Goal: Navigation & Orientation: Find specific page/section

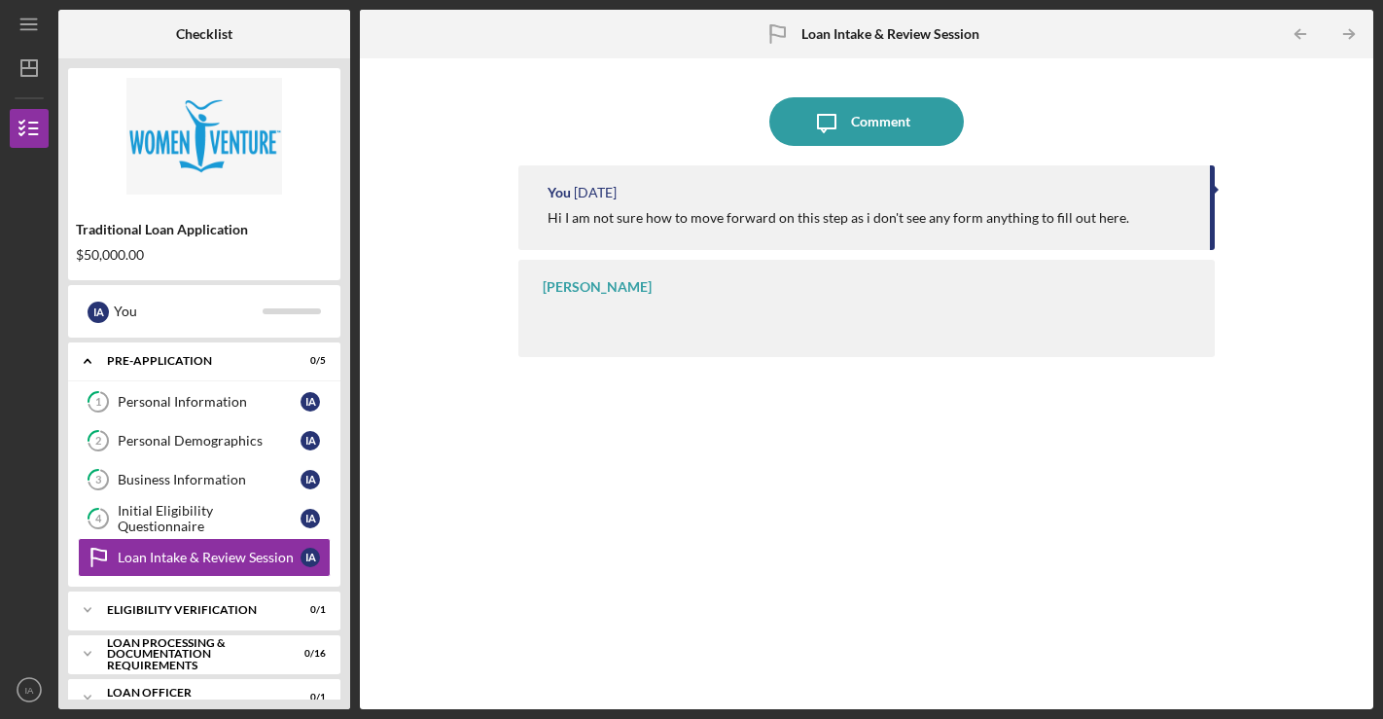
scroll to position [38, 0]
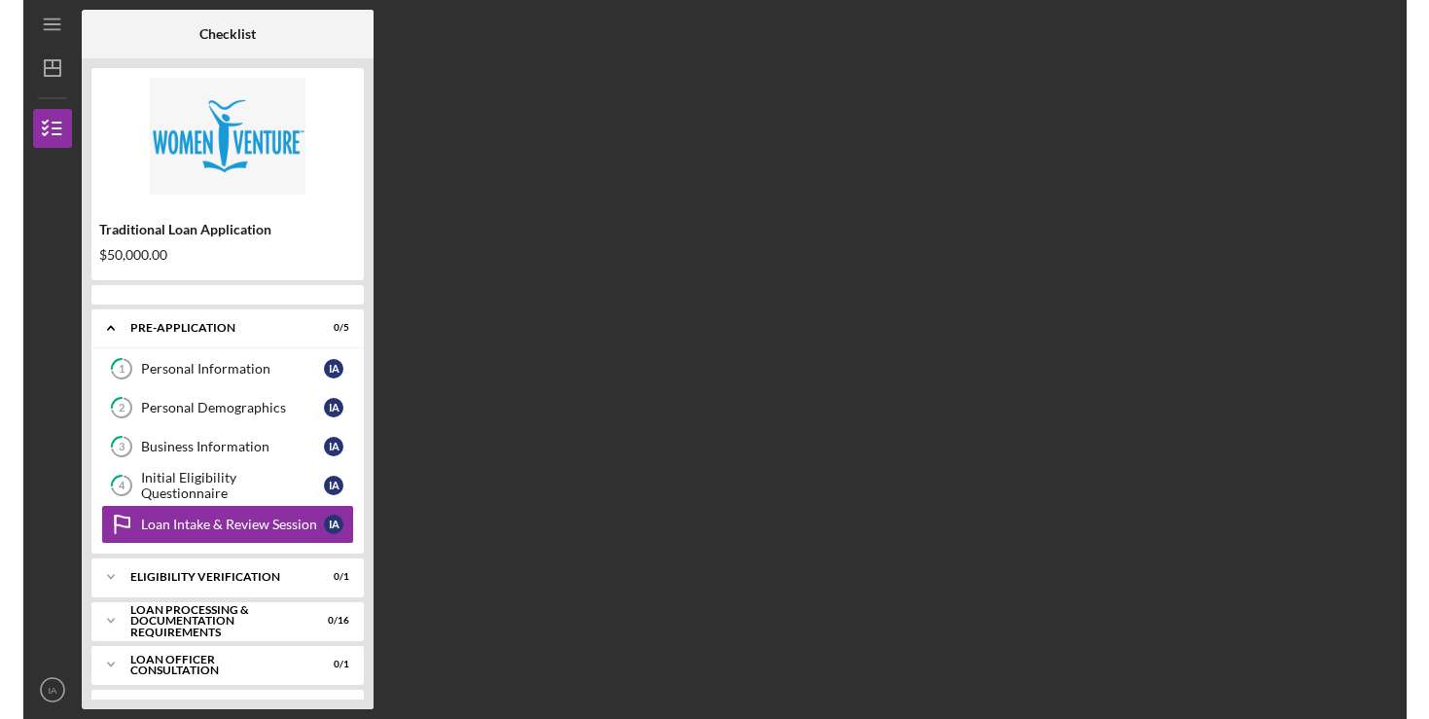
scroll to position [19, 0]
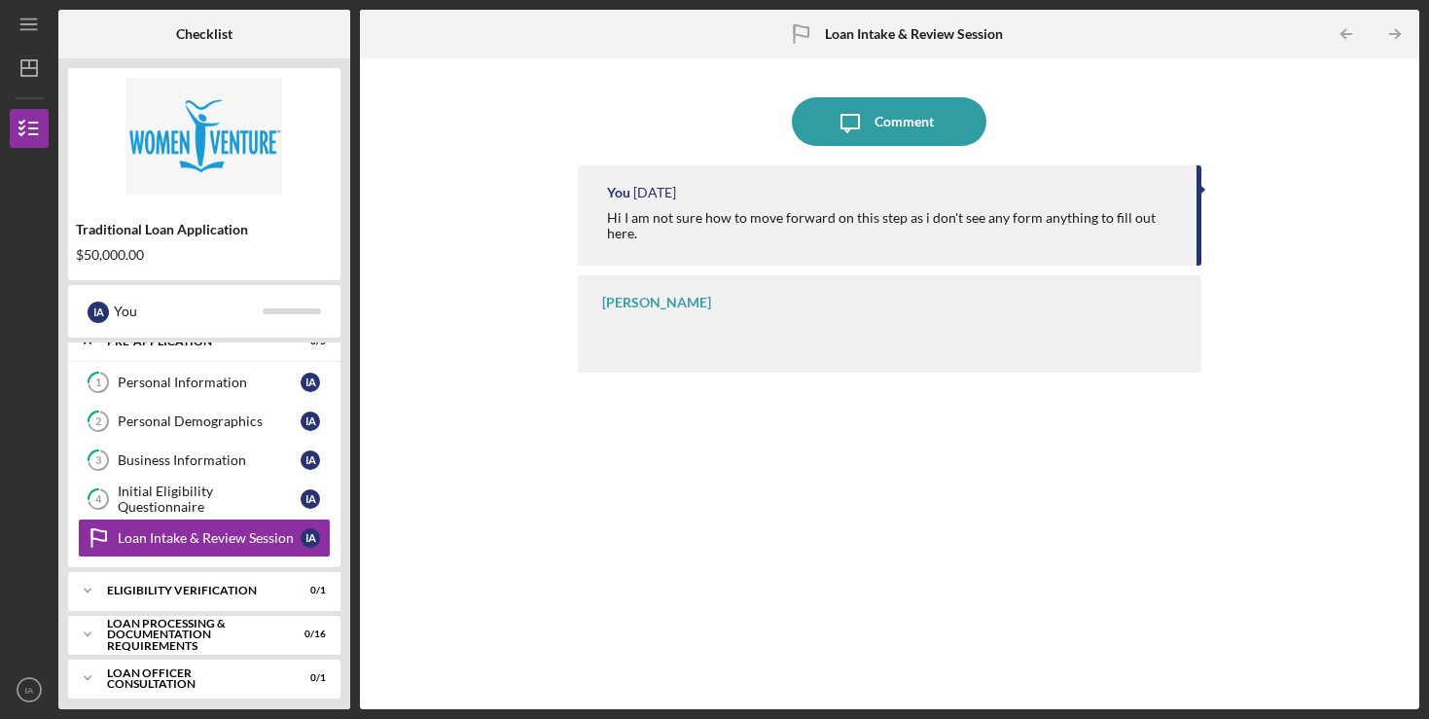
click at [659, 295] on div "[PERSON_NAME]" at bounding box center [656, 303] width 109 height 16
click at [38, 21] on icon "Icon/Menu" at bounding box center [30, 25] width 44 height 44
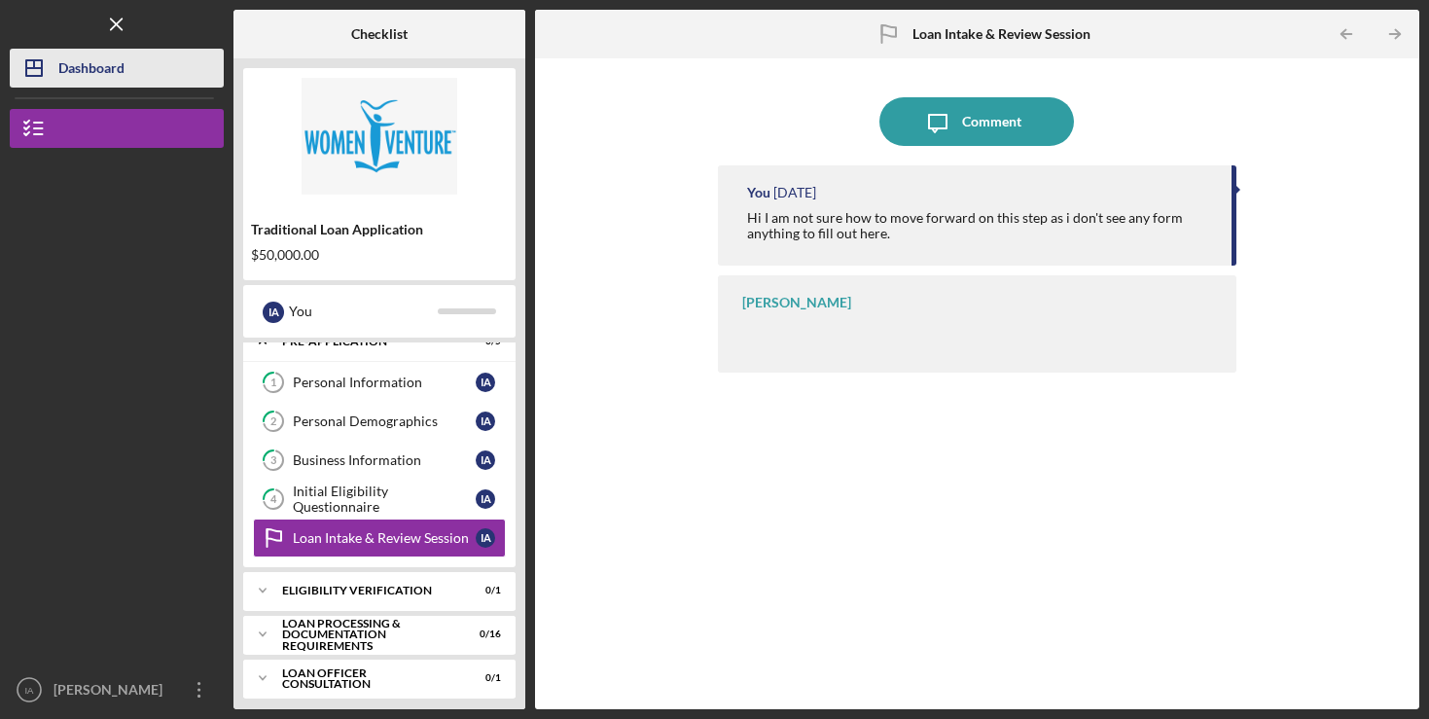
click at [93, 60] on div "Dashboard" at bounding box center [91, 71] width 66 height 44
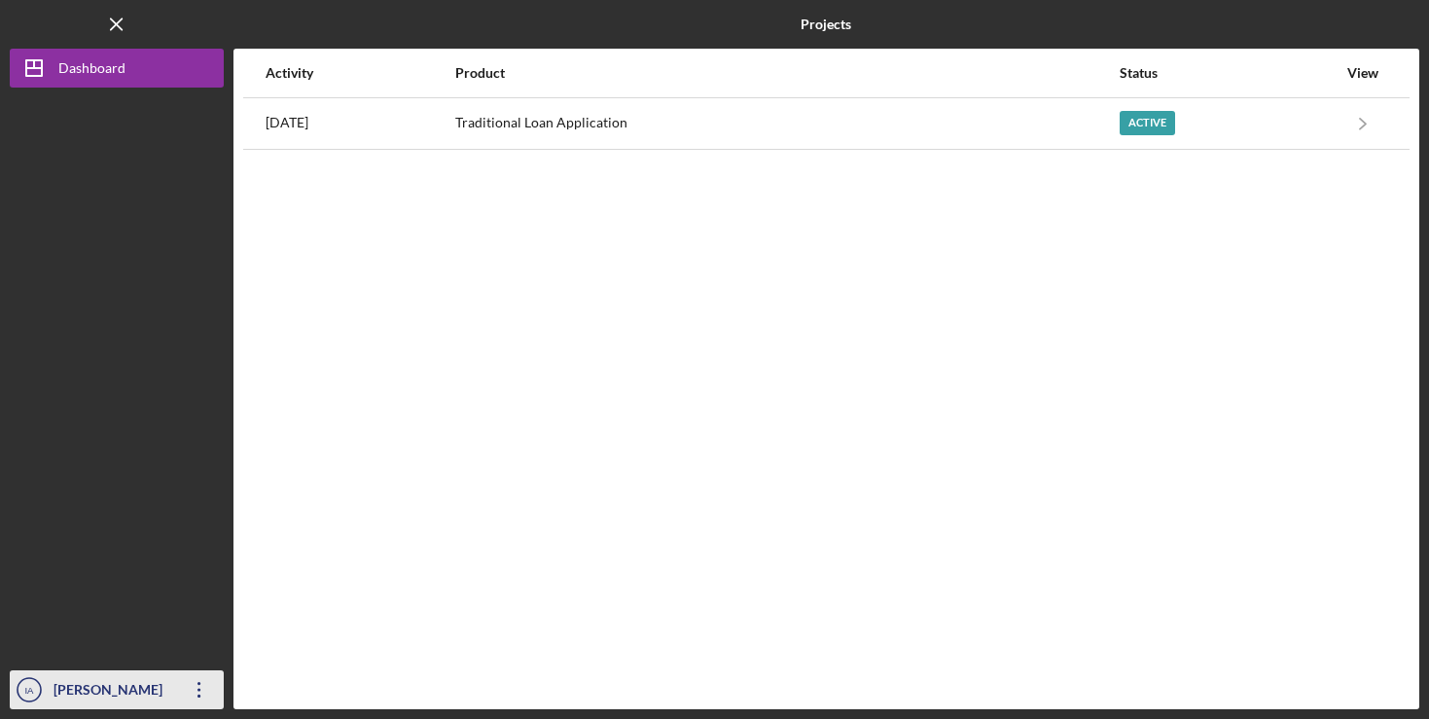
click at [104, 693] on div "[PERSON_NAME]" at bounding box center [112, 692] width 126 height 44
